Goal: Information Seeking & Learning: Learn about a topic

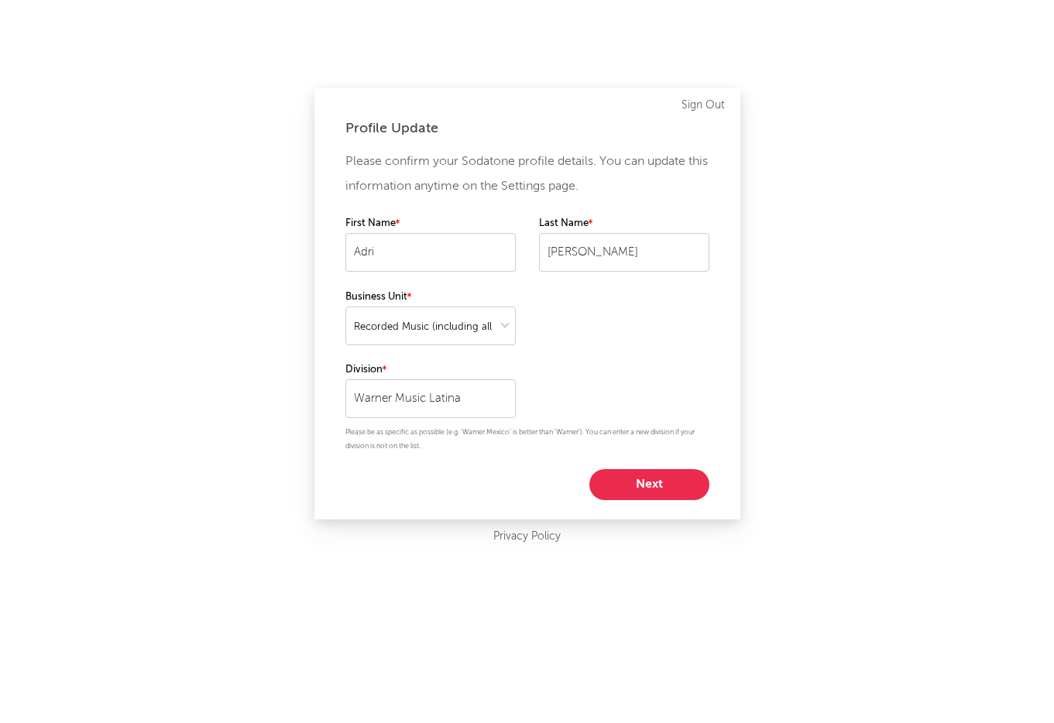
select select "recorded_music"
click at [666, 486] on button "Next" at bounding box center [649, 484] width 120 height 31
select select "marketing"
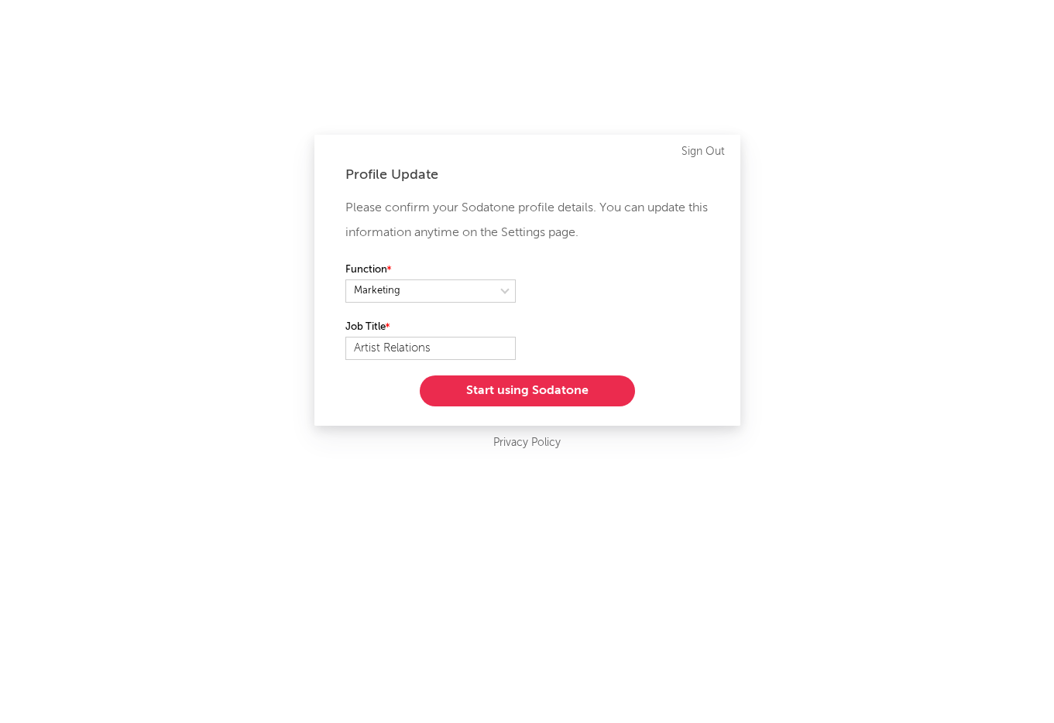
click at [594, 396] on button "Start using Sodatone" at bounding box center [527, 391] width 215 height 31
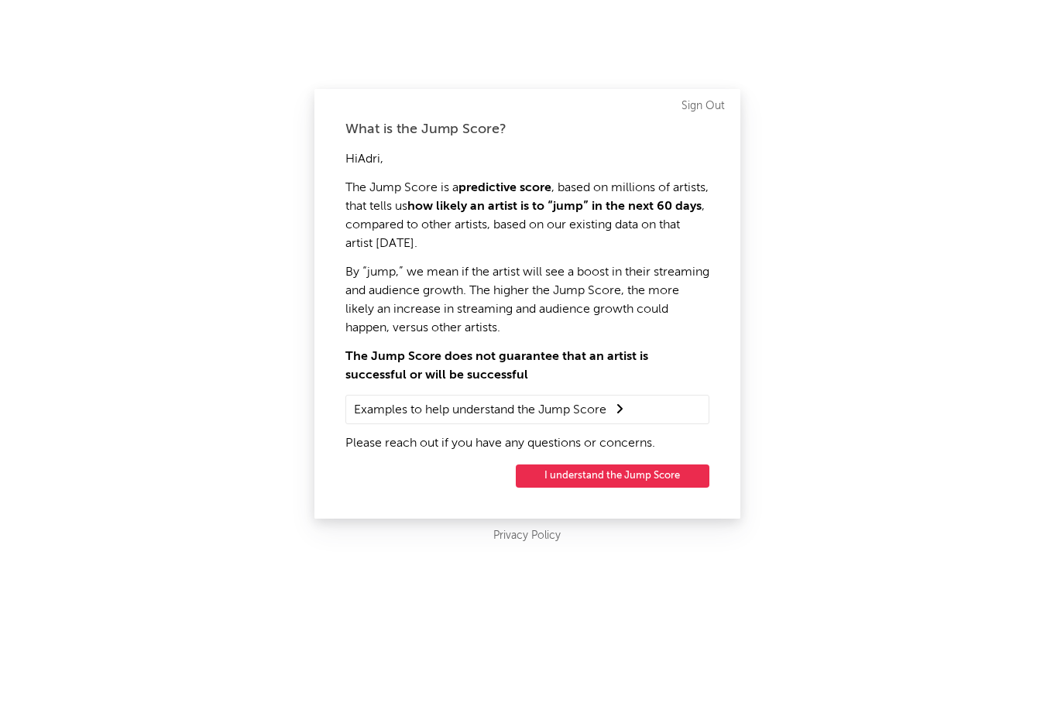
click at [657, 472] on button "I understand the Jump Score" at bounding box center [613, 476] width 194 height 23
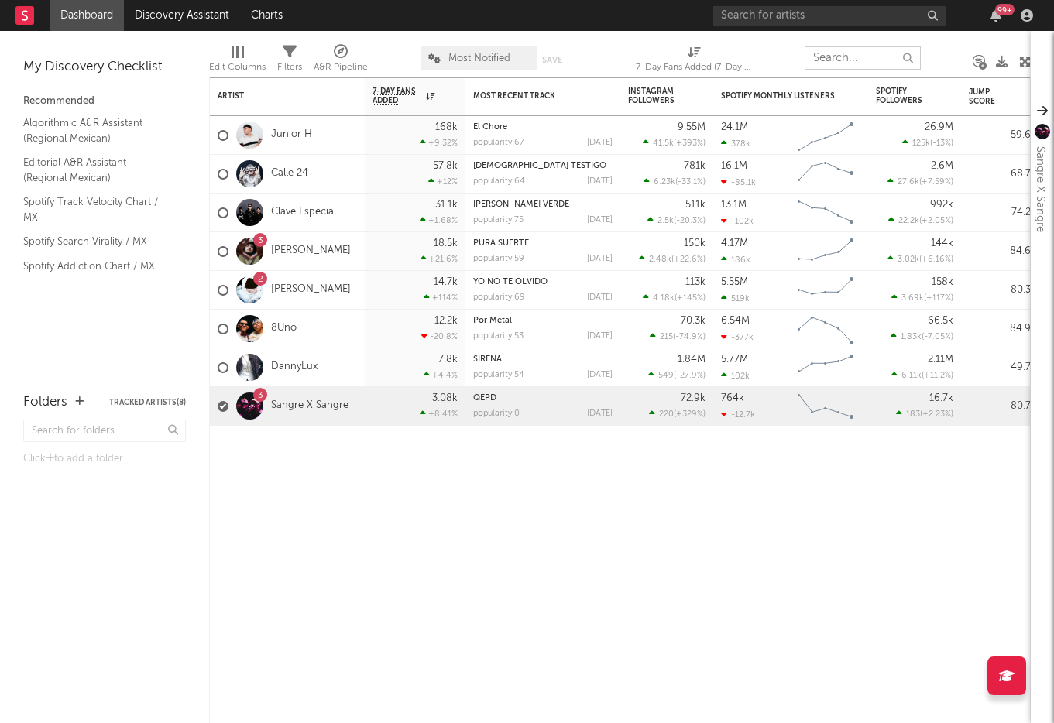
click at [829, 59] on input "text" at bounding box center [862, 57] width 116 height 23
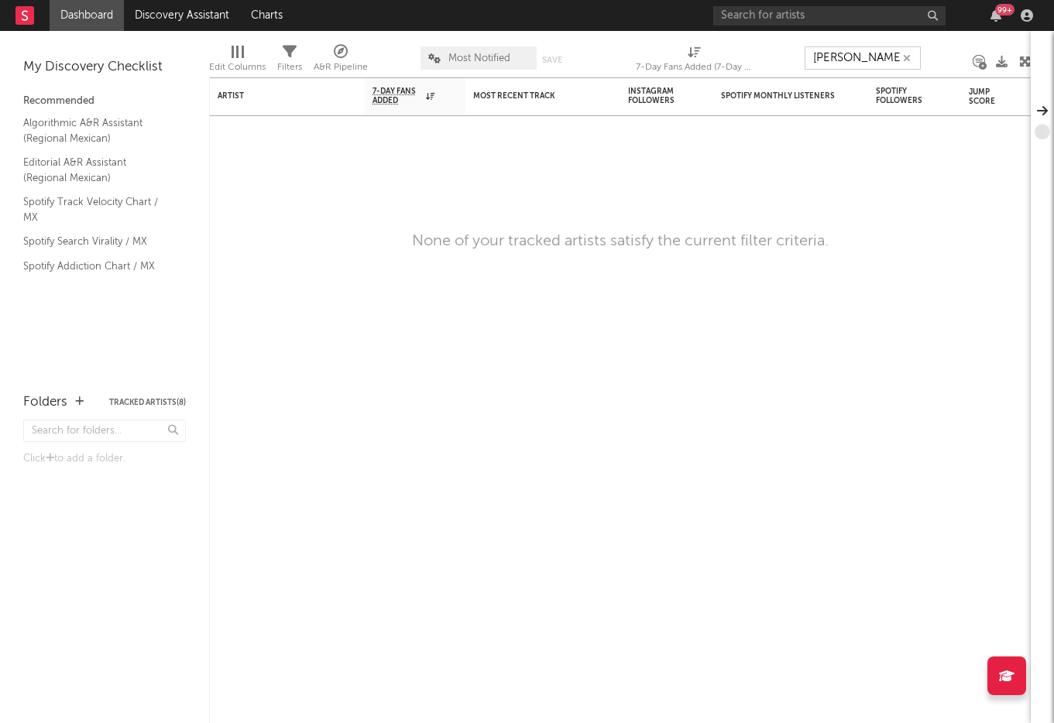
click at [849, 65] on input "[PERSON_NAME]" at bounding box center [862, 57] width 116 height 23
type input "n"
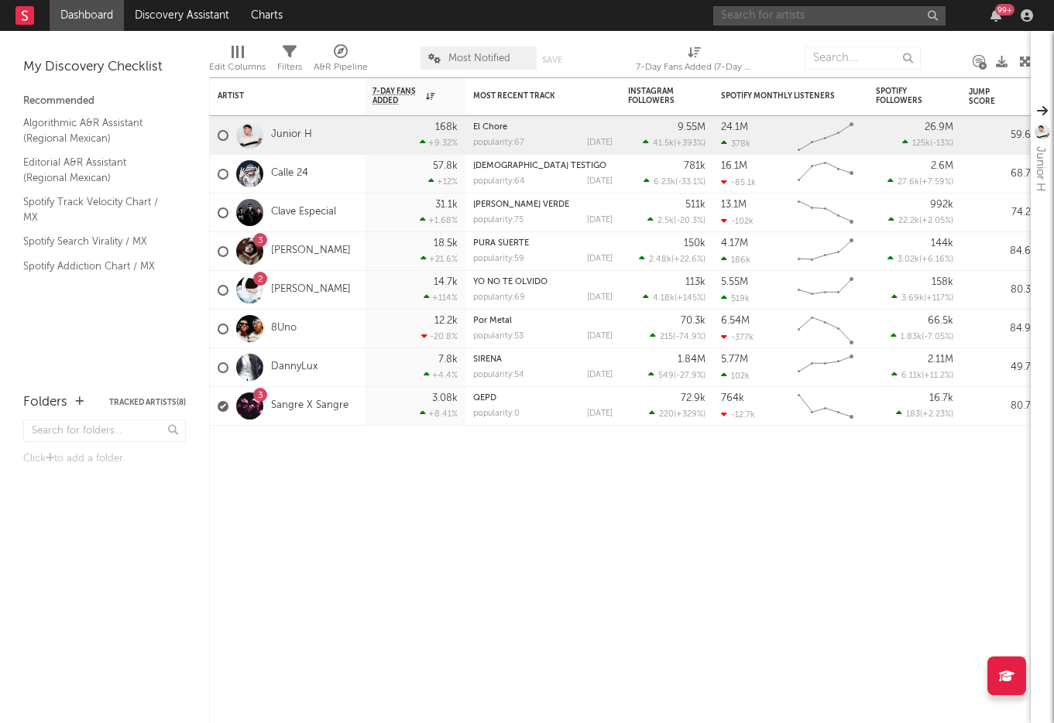
click at [830, 13] on input "text" at bounding box center [829, 15] width 232 height 19
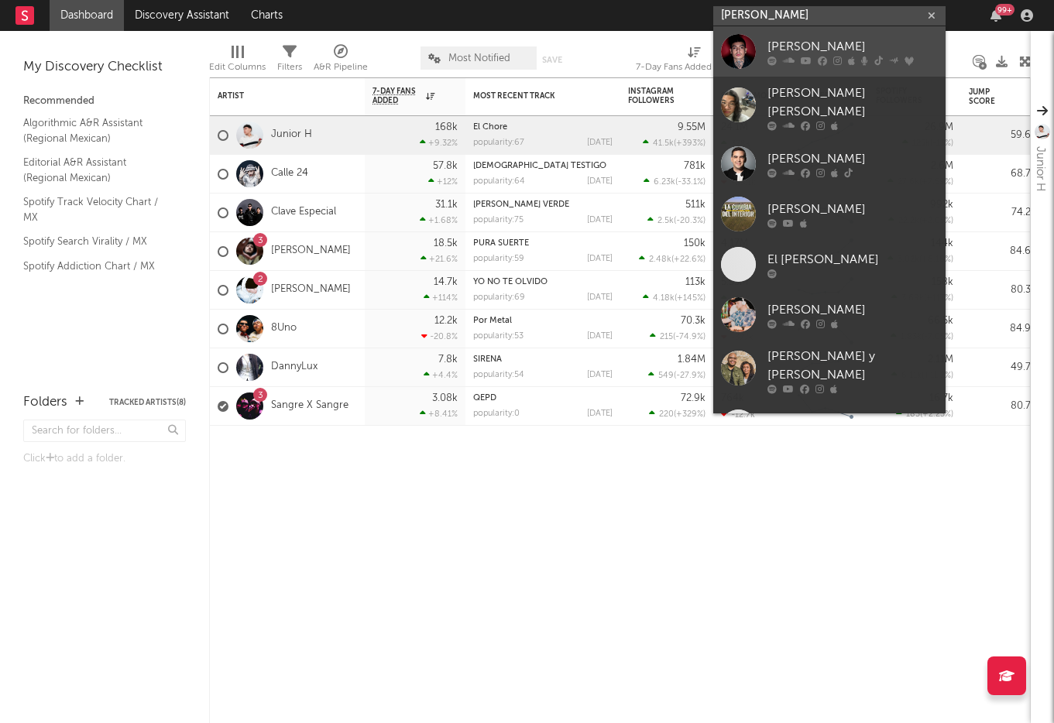
type input "[PERSON_NAME]"
click at [796, 58] on div at bounding box center [852, 60] width 170 height 9
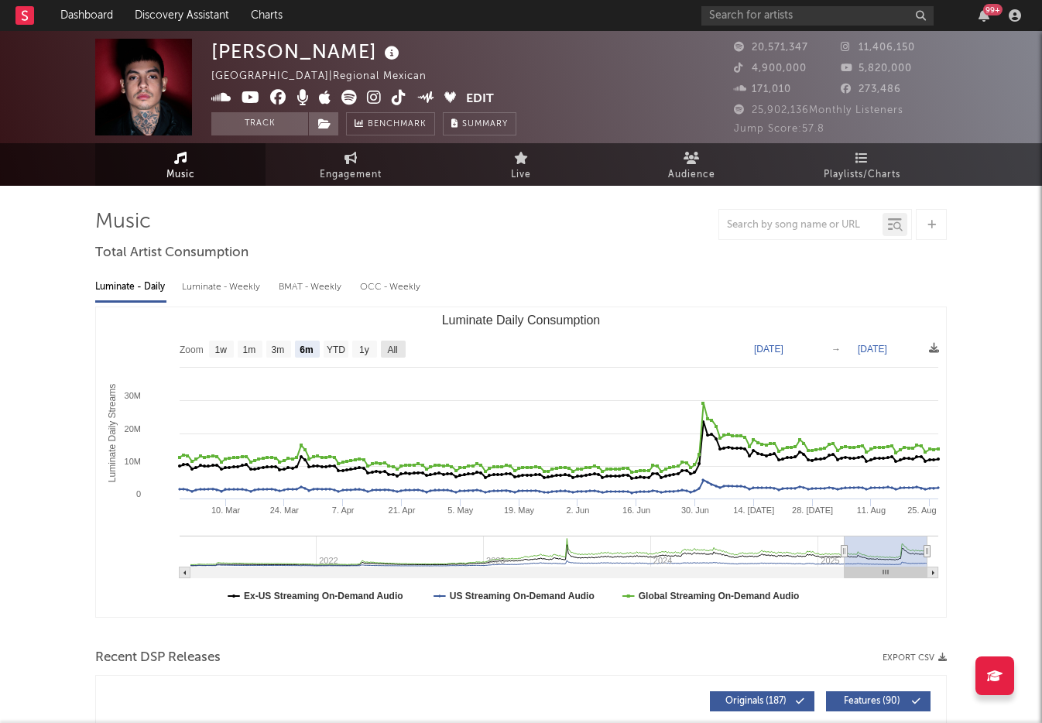
click at [393, 355] on text "All" at bounding box center [392, 350] width 10 height 11
select select "All"
type input "[DATE]"
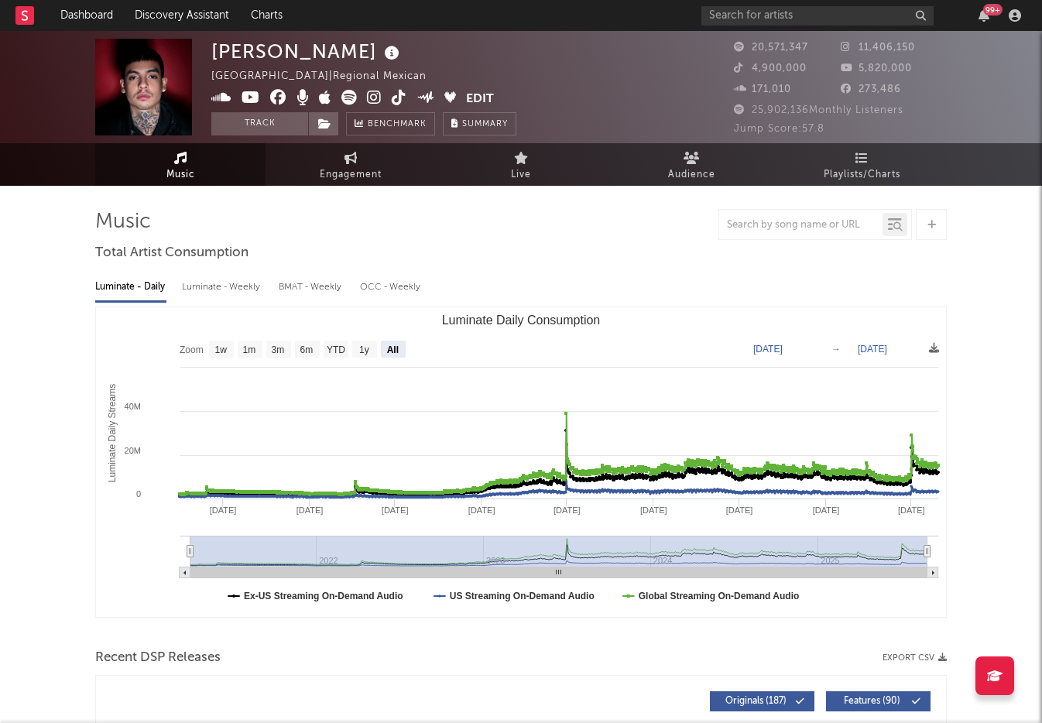
click at [189, 166] on span "Music" at bounding box center [180, 175] width 29 height 19
click at [732, 166] on link "Audience" at bounding box center [691, 164] width 170 height 43
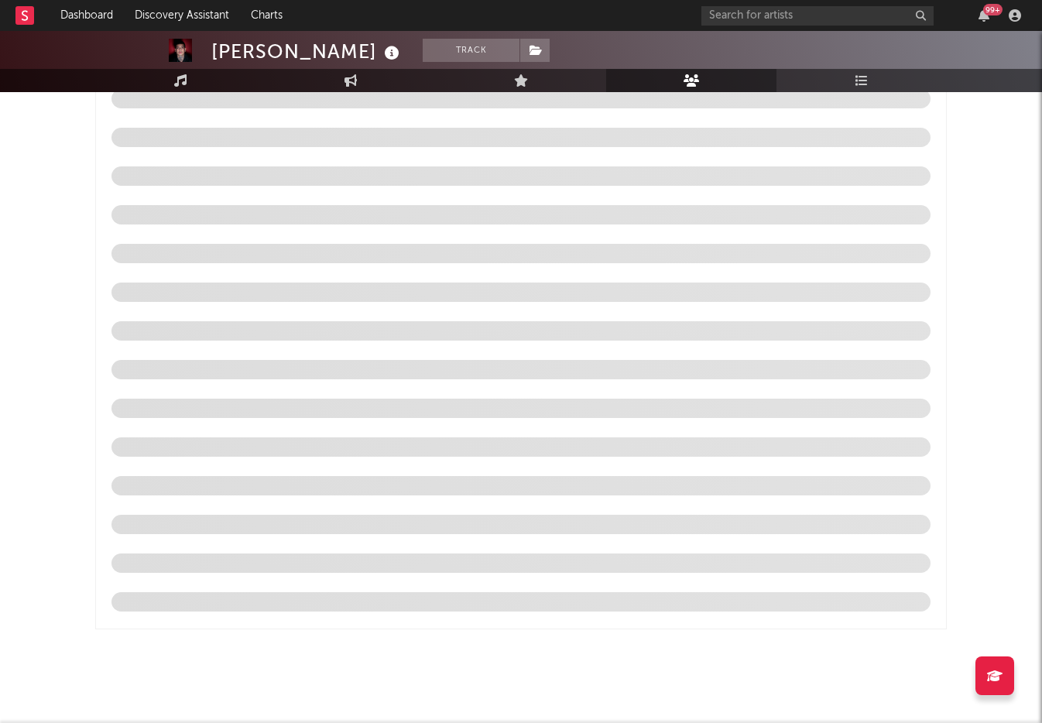
scroll to position [1233, 0]
